Goal: Go to known website: Access a specific website the user already knows

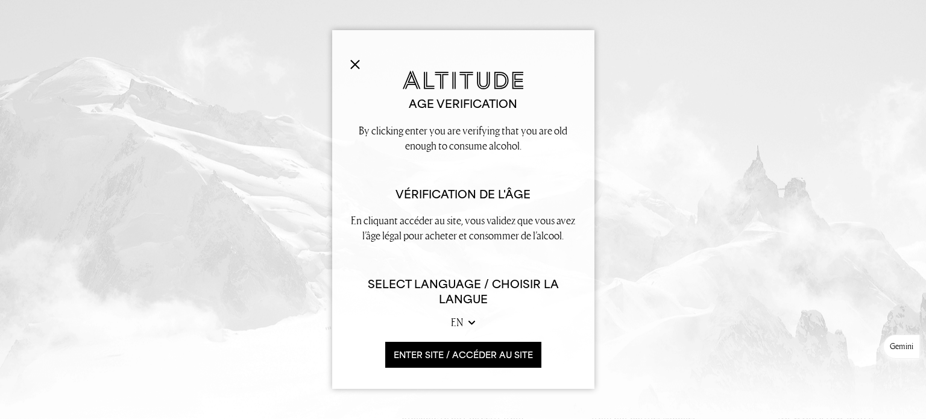
click at [474, 321] on select "en fr" at bounding box center [463, 322] width 24 height 15
select select "fr"
click at [451, 315] on select "en fr" at bounding box center [463, 322] width 24 height 15
